Goal: Task Accomplishment & Management: Manage account settings

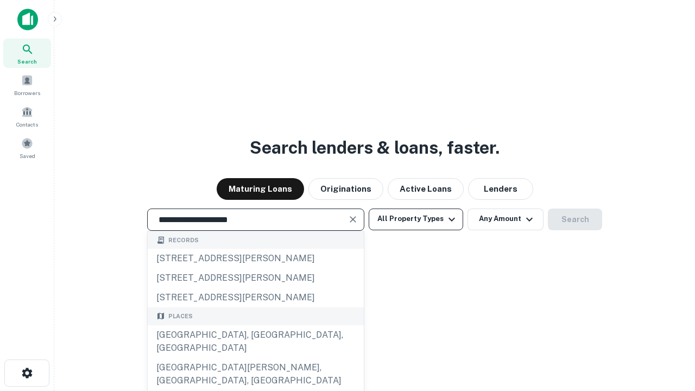
click at [255, 358] on div "Santa Monica, CA, USA" at bounding box center [256, 341] width 216 height 33
click at [416, 219] on button "All Property Types" at bounding box center [416, 220] width 94 height 22
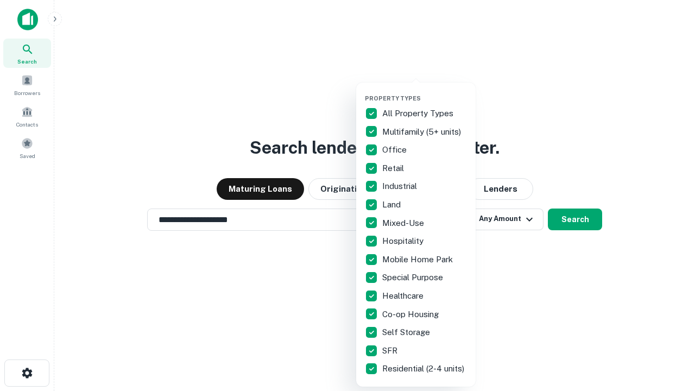
type input "**********"
click at [425, 91] on button "button" at bounding box center [424, 91] width 119 height 1
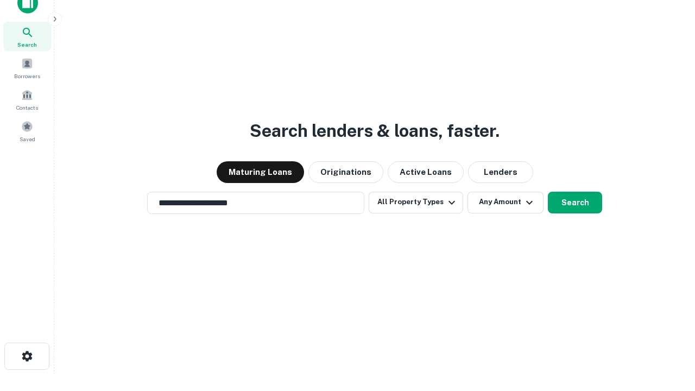
scroll to position [7, 131]
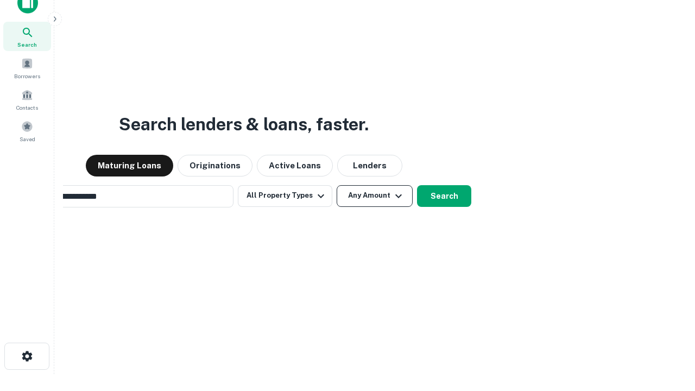
click at [337, 185] on button "Any Amount" at bounding box center [375, 196] width 76 height 22
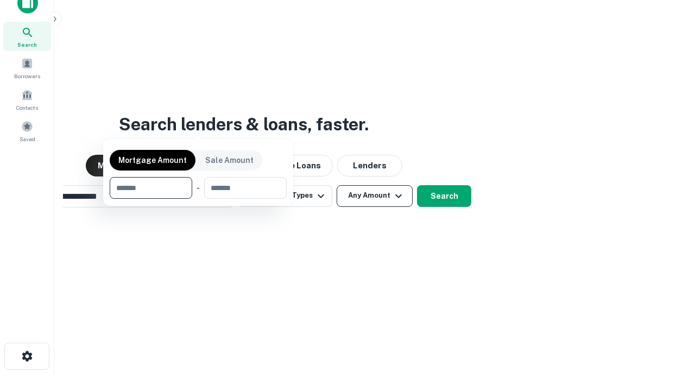
scroll to position [78, 307]
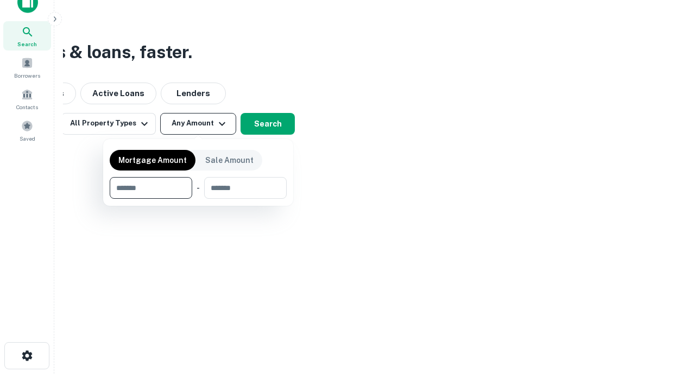
type input "*******"
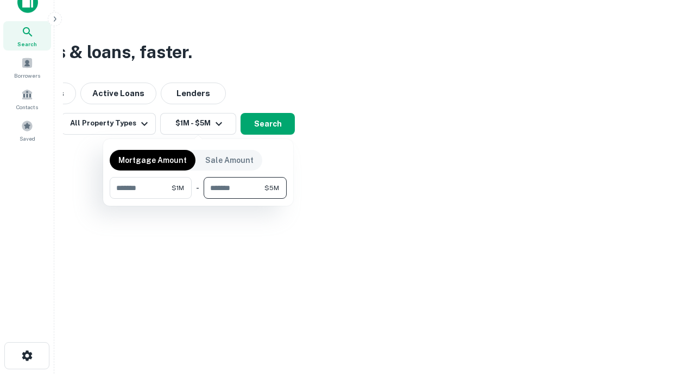
type input "*******"
click at [198, 199] on button "button" at bounding box center [198, 199] width 177 height 1
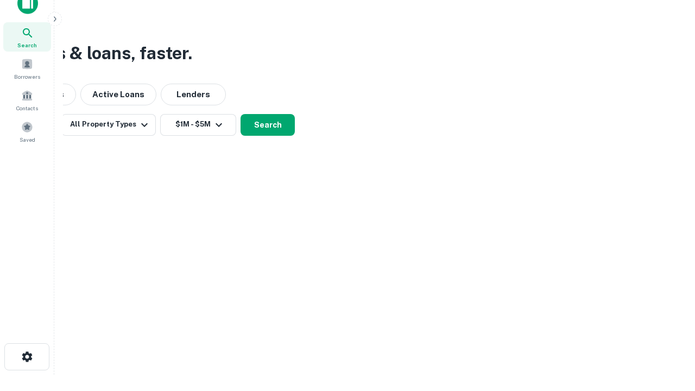
scroll to position [7, 200]
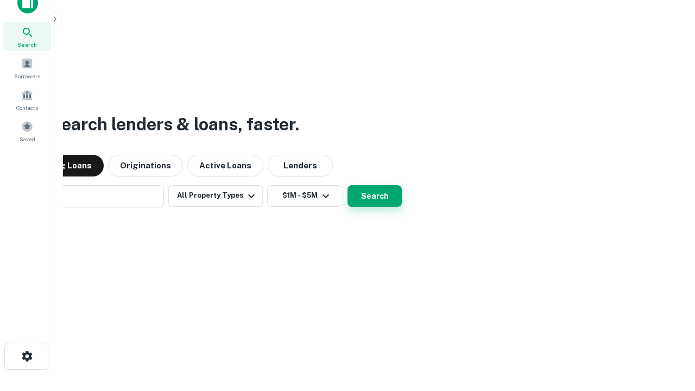
click at [348, 185] on button "Search" at bounding box center [375, 196] width 54 height 22
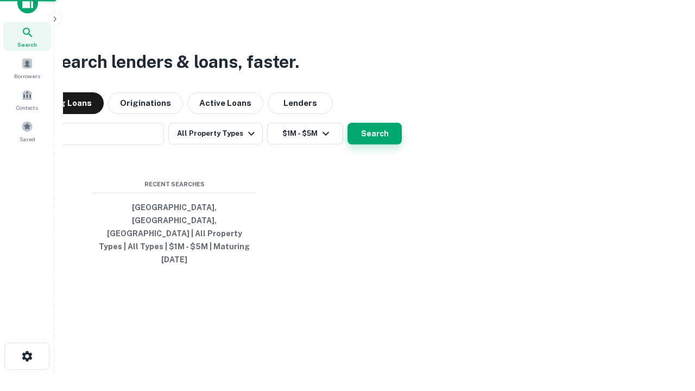
scroll to position [17, 0]
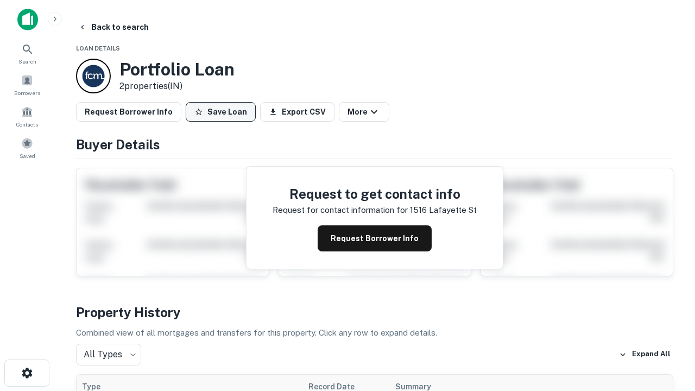
click at [220, 112] on button "Save Loan" at bounding box center [221, 112] width 70 height 20
click at [223, 112] on button "Loan Saved" at bounding box center [223, 112] width 75 height 20
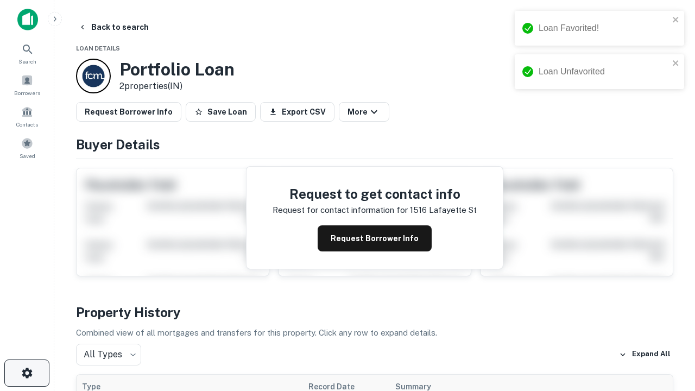
click at [27, 373] on icon "button" at bounding box center [27, 373] width 13 height 13
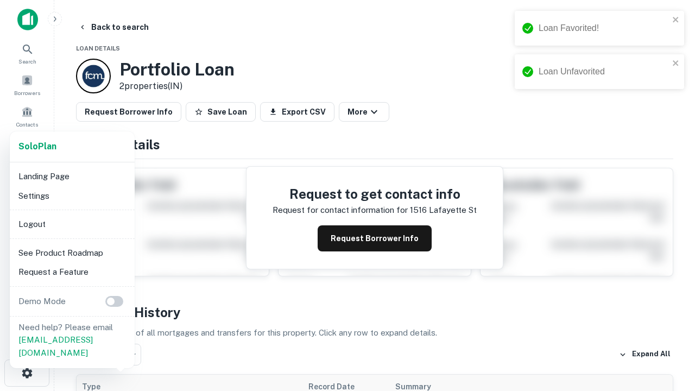
click at [72, 224] on li "Logout" at bounding box center [72, 224] width 116 height 20
